Goal: Check status: Check status

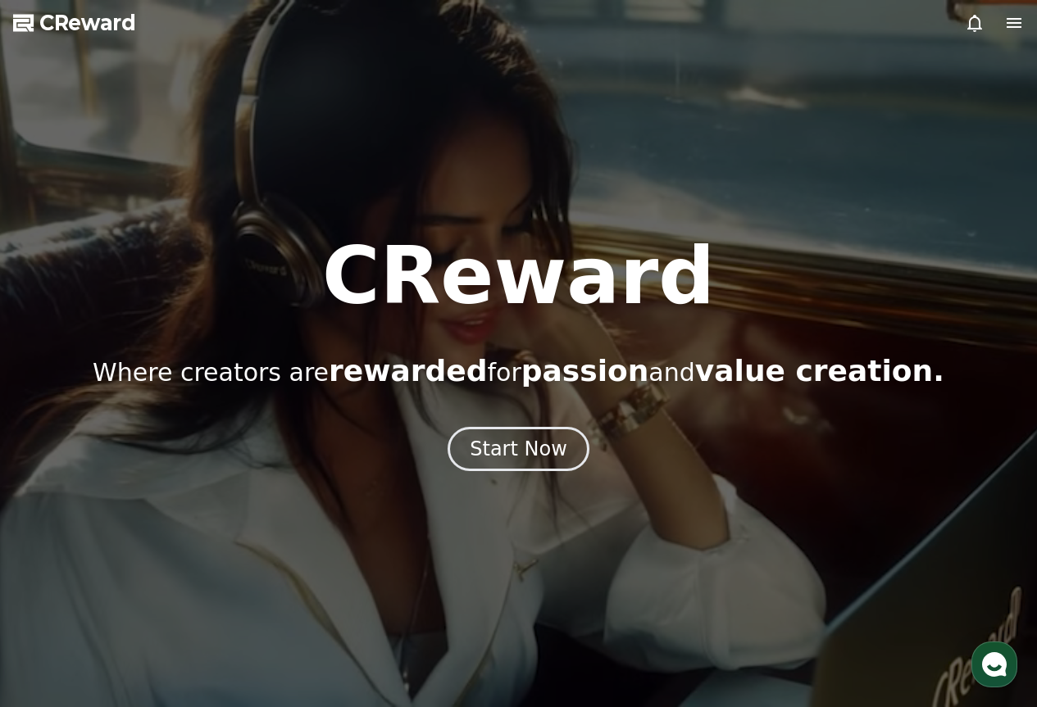
click at [979, 21] on icon at bounding box center [974, 23] width 15 height 17
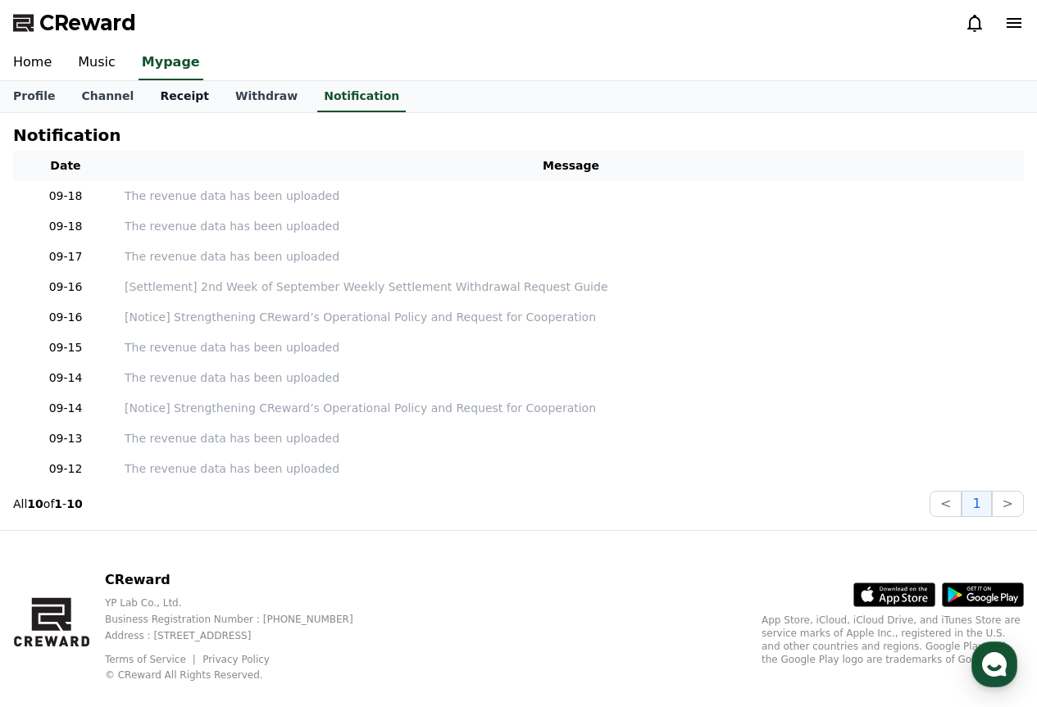
click at [154, 90] on link "Receipt" at bounding box center [184, 96] width 75 height 31
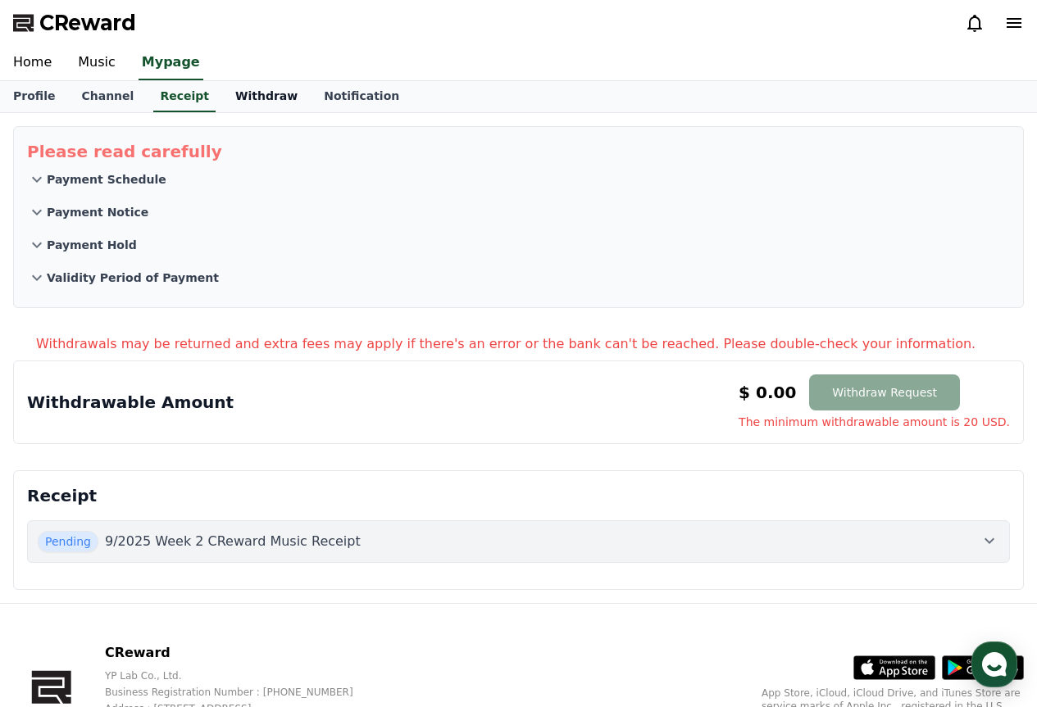
click at [231, 96] on link "Withdraw" at bounding box center [266, 96] width 89 height 31
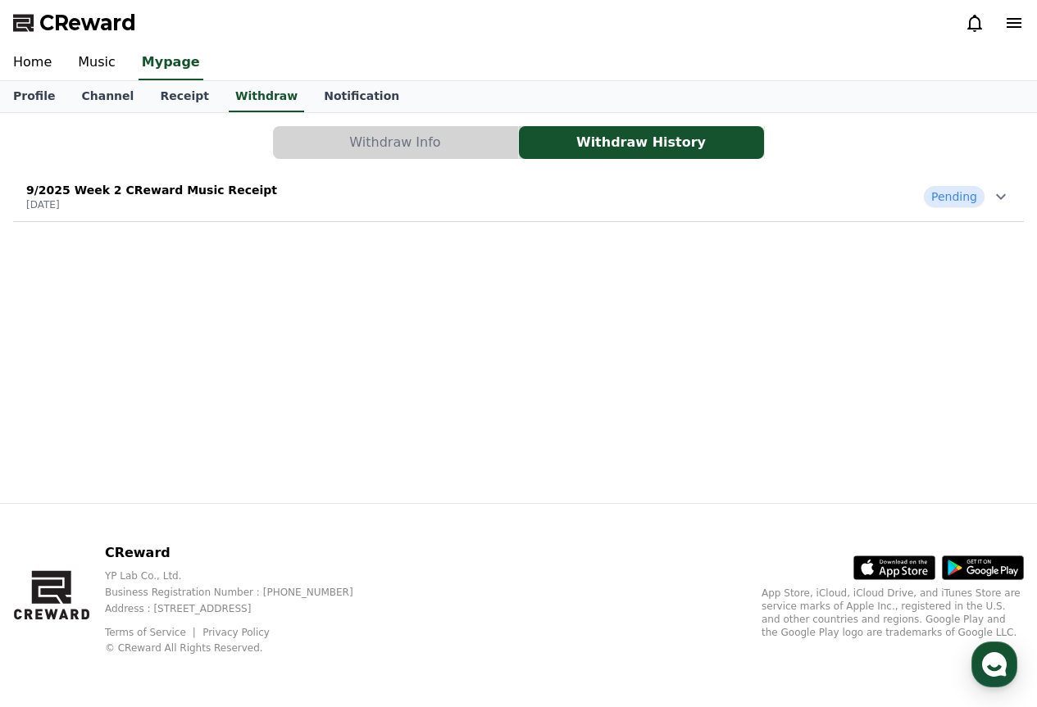
click at [417, 207] on div "9/2025 Week 2 CReward Music Receipt [DATE] Pending" at bounding box center [518, 196] width 1011 height 43
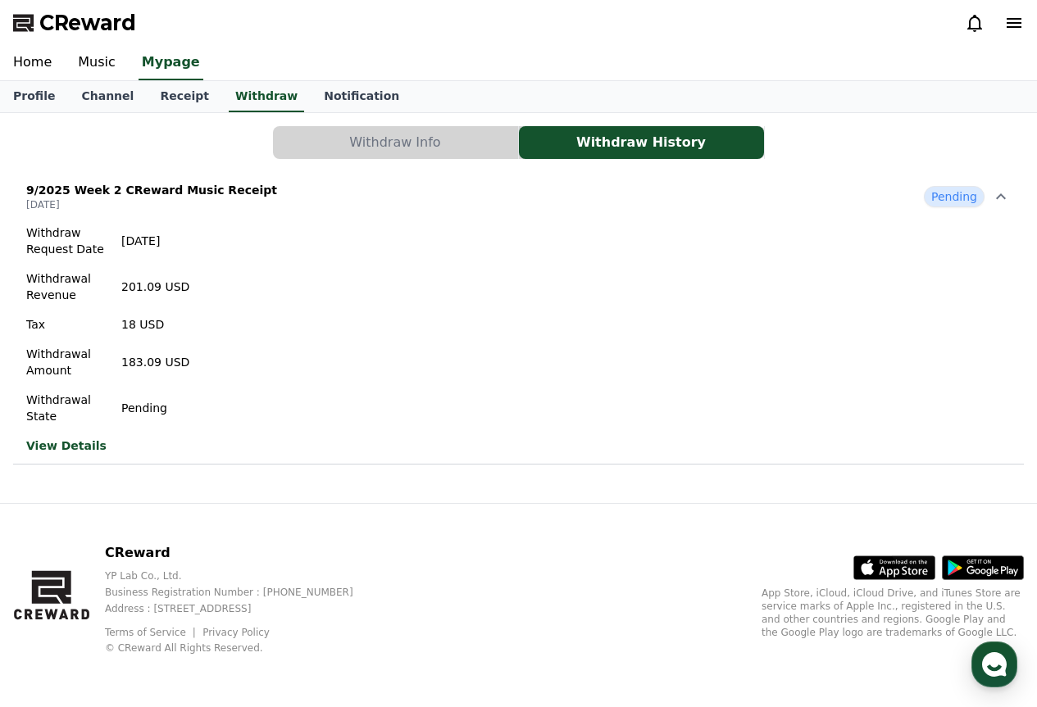
click at [84, 445] on link "View Details" at bounding box center [107, 446] width 163 height 16
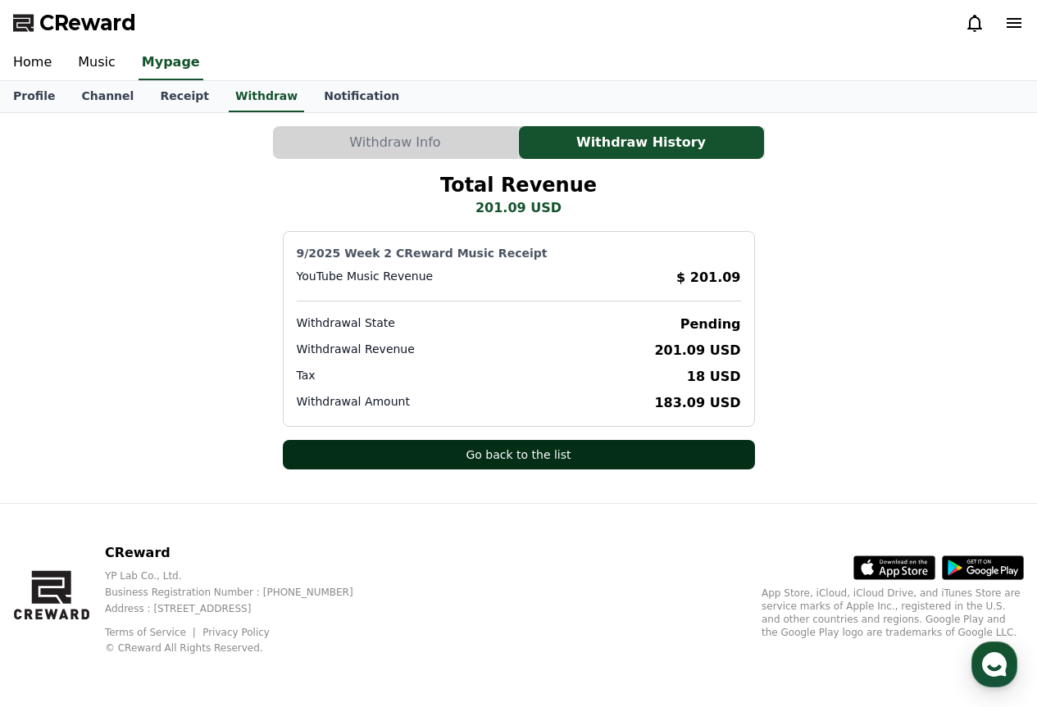
click at [546, 453] on button "Go back to the list" at bounding box center [519, 455] width 472 height 30
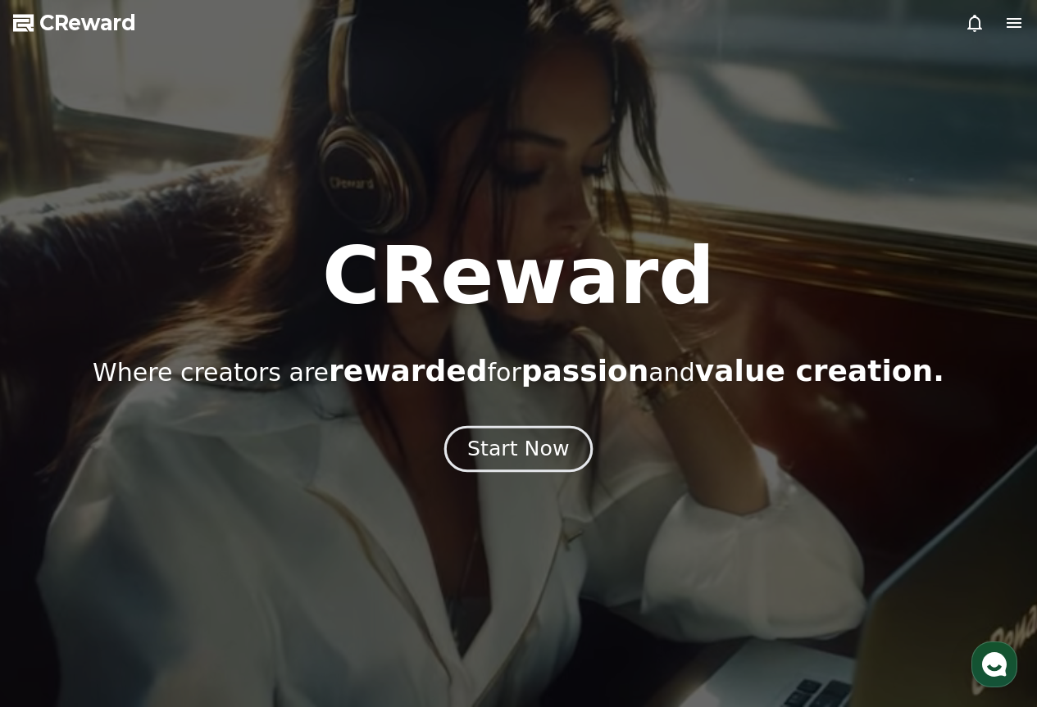
click at [544, 436] on div "Start Now" at bounding box center [518, 449] width 102 height 28
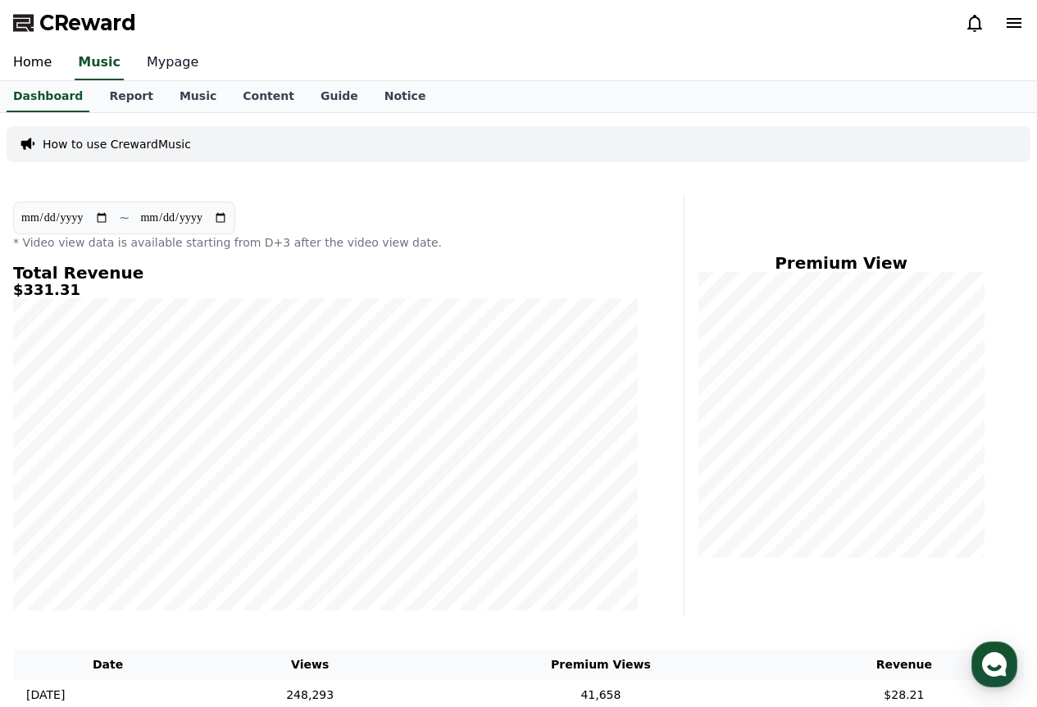
click at [149, 66] on link "Mypage" at bounding box center [173, 63] width 78 height 34
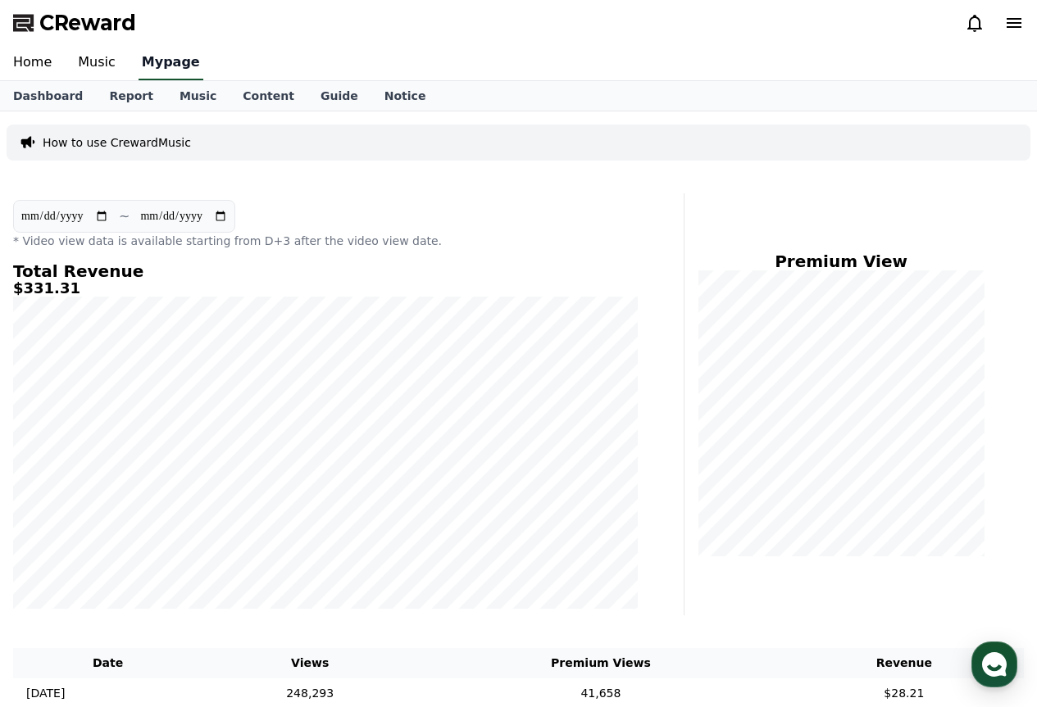
select select "**********"
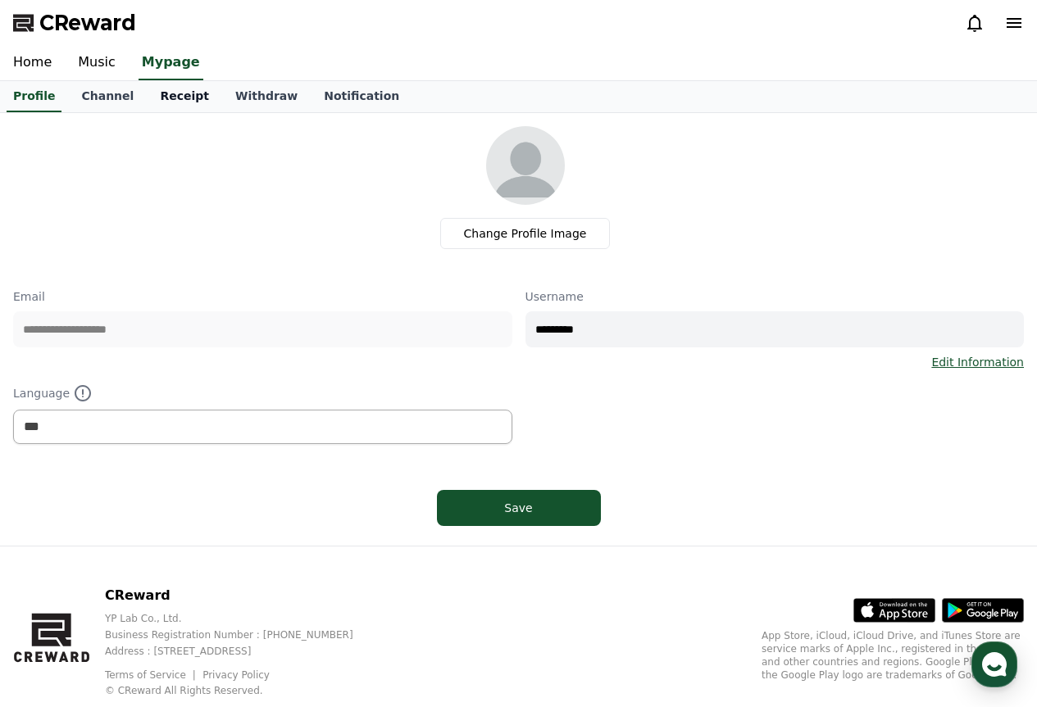
click at [189, 92] on link "Receipt" at bounding box center [184, 96] width 75 height 31
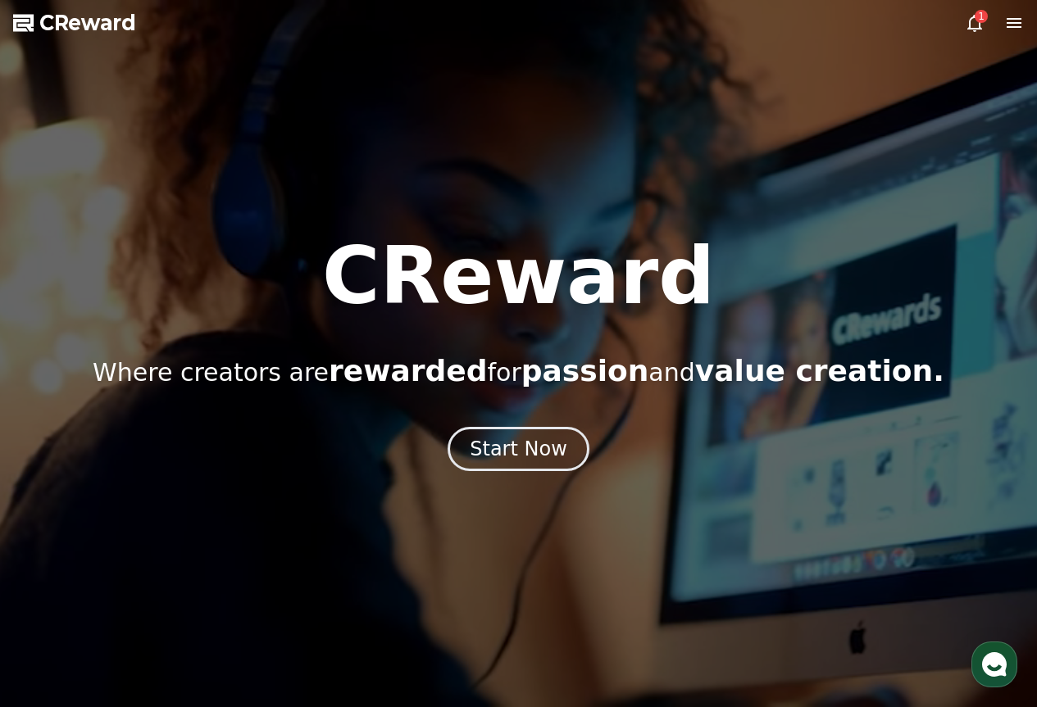
click at [978, 25] on icon at bounding box center [975, 23] width 20 height 20
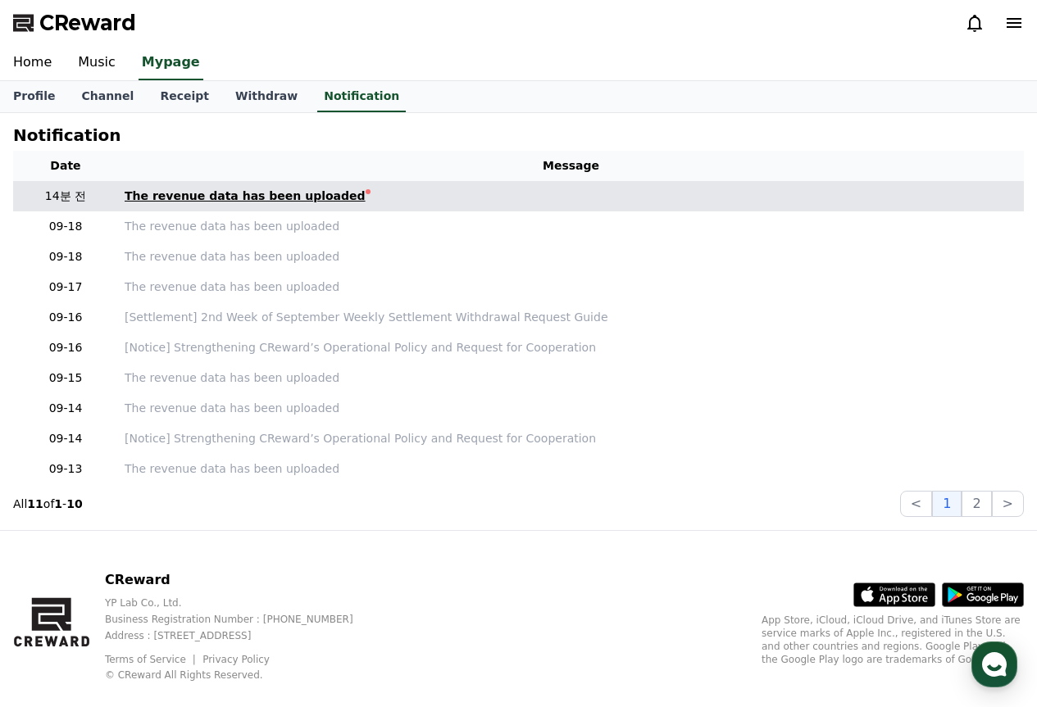
click at [395, 197] on link "The revenue data has been uploaded" at bounding box center [571, 196] width 893 height 17
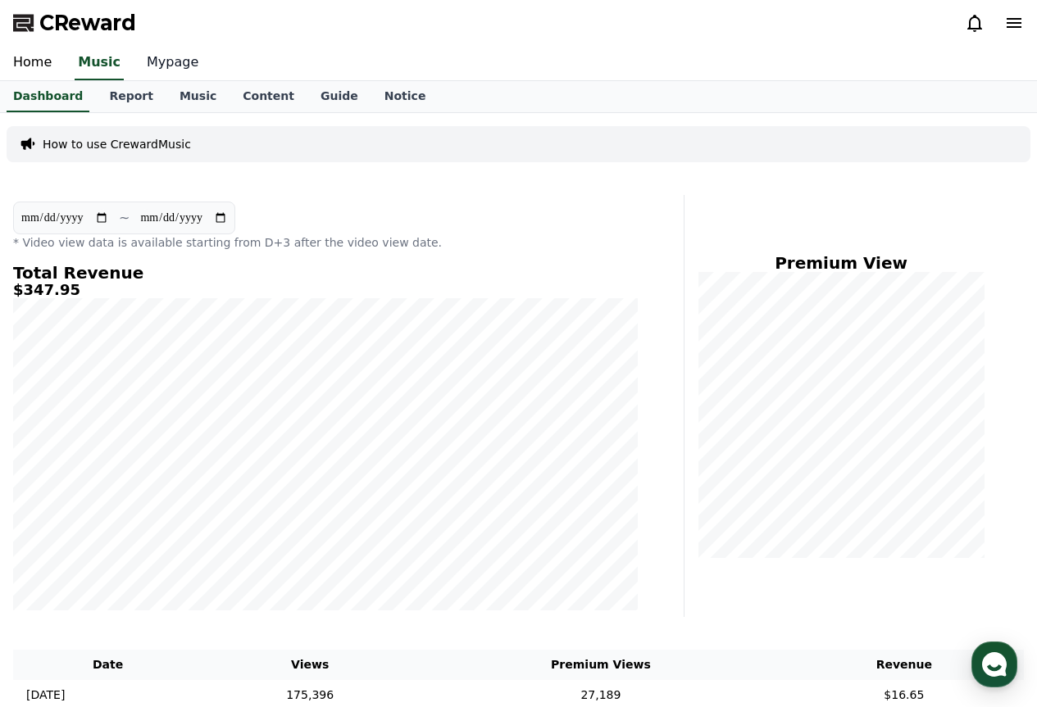
click at [143, 61] on link "Mypage" at bounding box center [173, 63] width 78 height 34
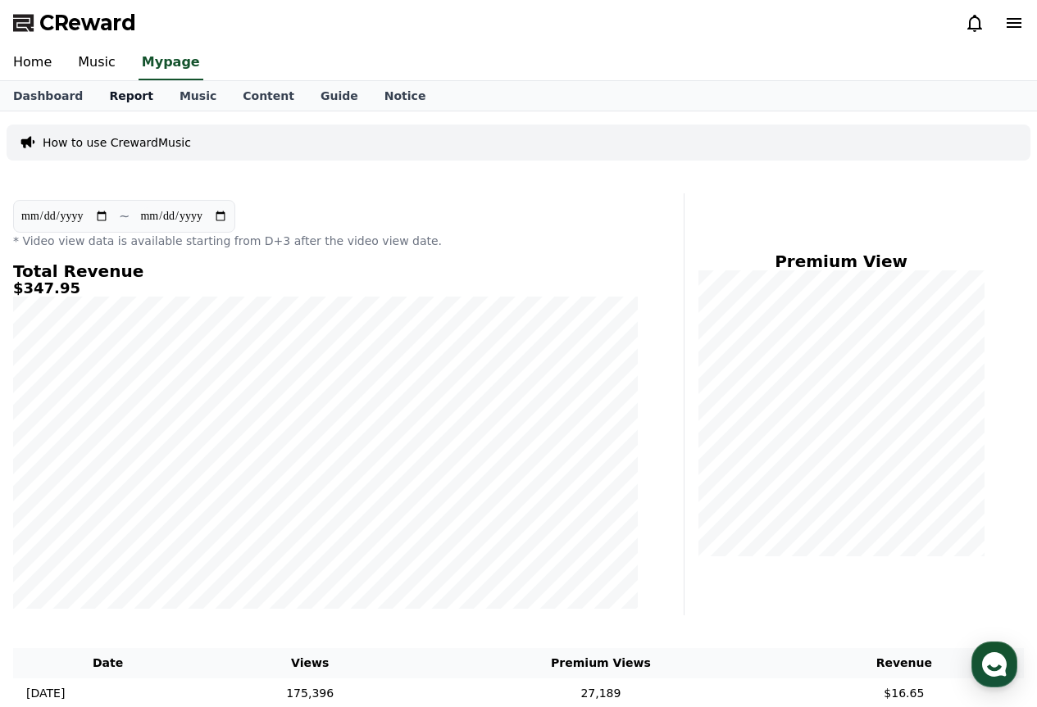
select select "**********"
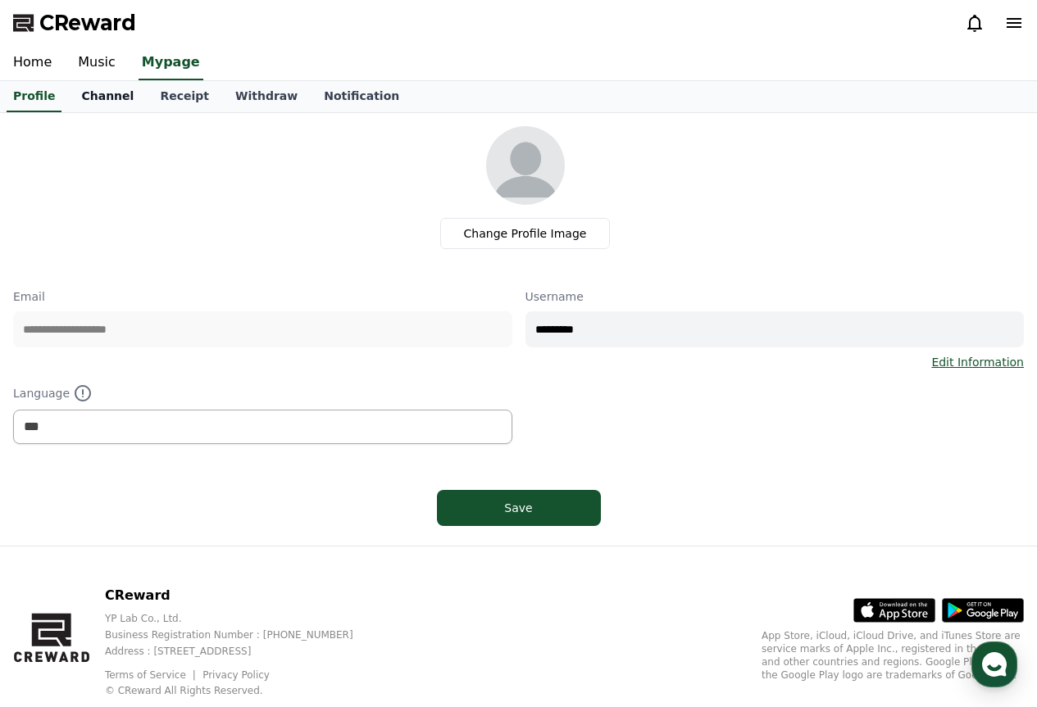
click at [99, 98] on link "Channel" at bounding box center [107, 96] width 79 height 31
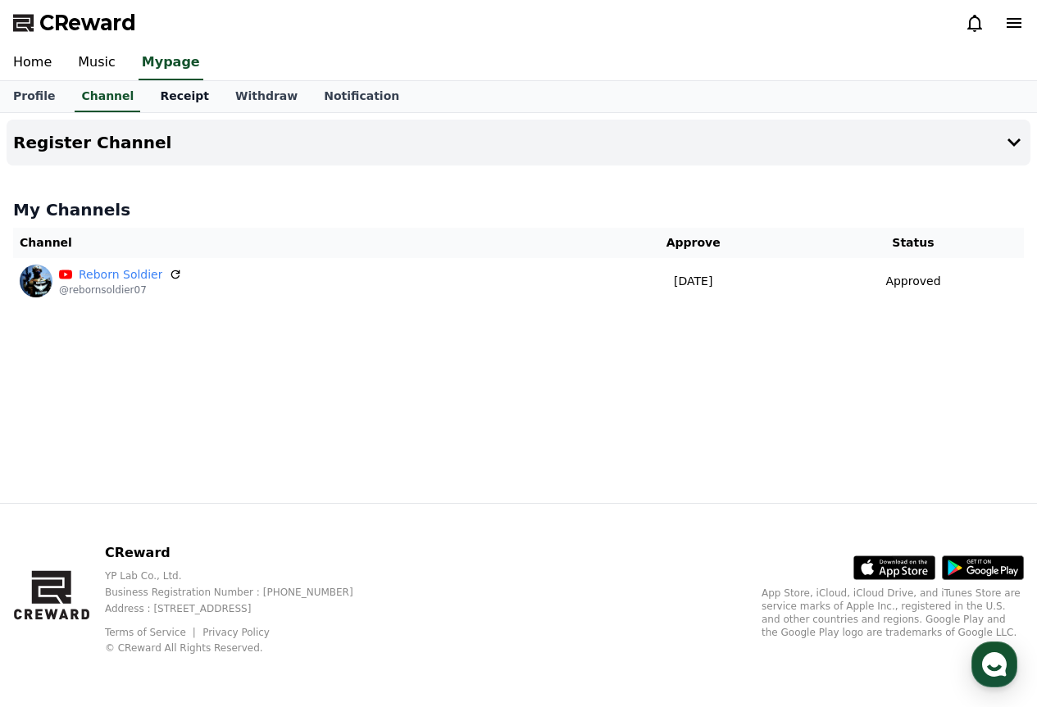
click at [157, 99] on link "Receipt" at bounding box center [184, 96] width 75 height 31
